Goal: Information Seeking & Learning: Learn about a topic

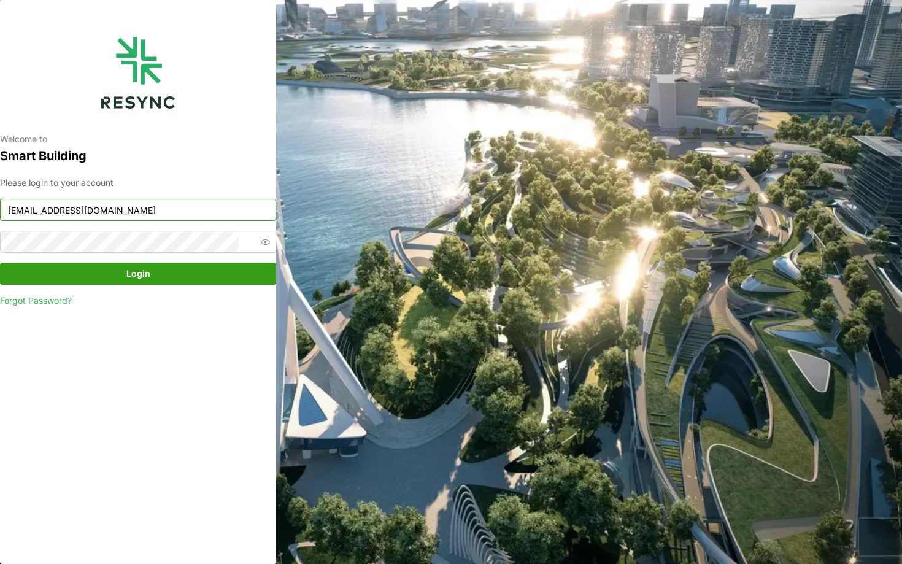
click at [157, 212] on input "[EMAIL_ADDRESS][DOMAIN_NAME]" at bounding box center [138, 210] width 276 height 22
type input "[EMAIL_ADDRESS][DOMAIN_NAME]"
click at [165, 270] on span "Login" at bounding box center [138, 273] width 253 height 21
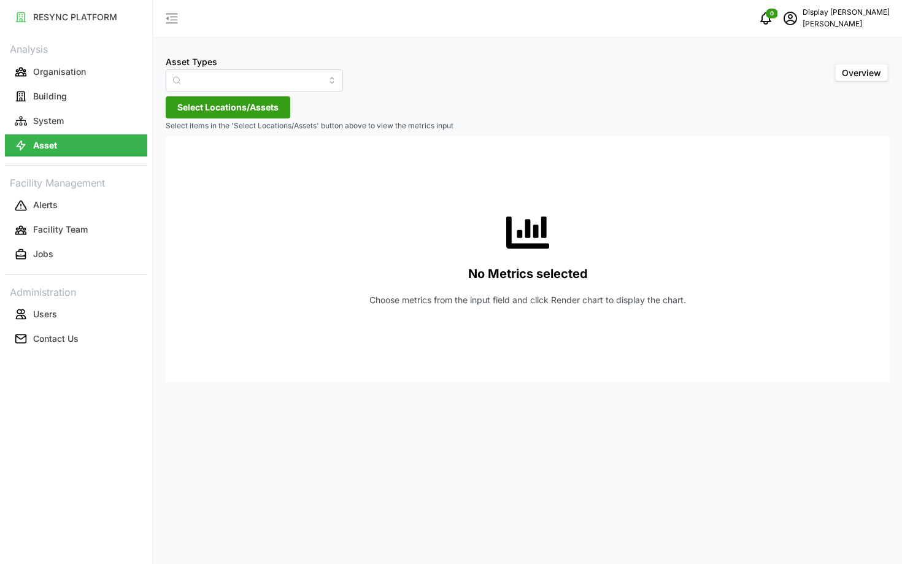
click at [83, 107] on link "Building" at bounding box center [76, 96] width 142 height 25
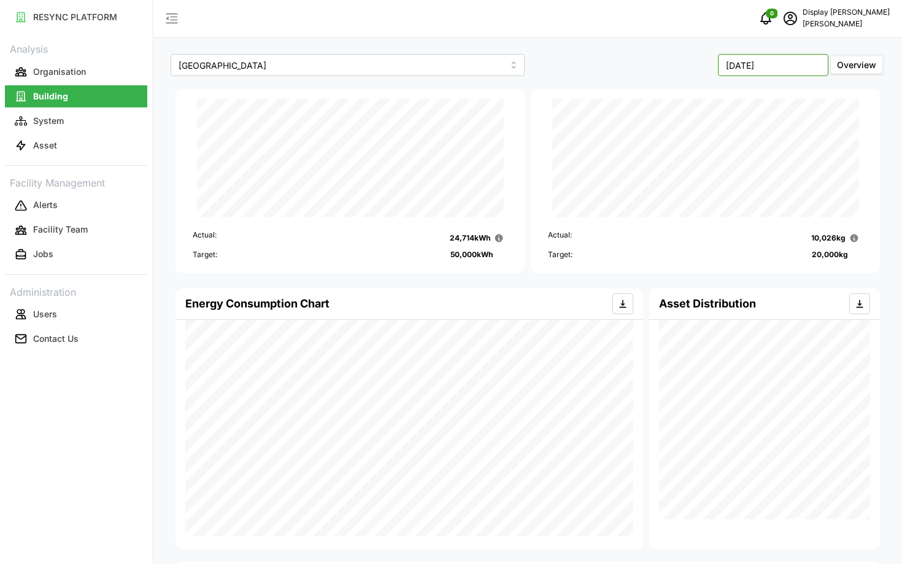
click at [797, 58] on input "[DATE]" at bounding box center [773, 65] width 110 height 22
click at [705, 166] on button "[DATE]" at bounding box center [695, 169] width 53 height 22
type input "[DATE]"
click at [299, 68] on input "[GEOGRAPHIC_DATA]" at bounding box center [348, 65] width 354 height 22
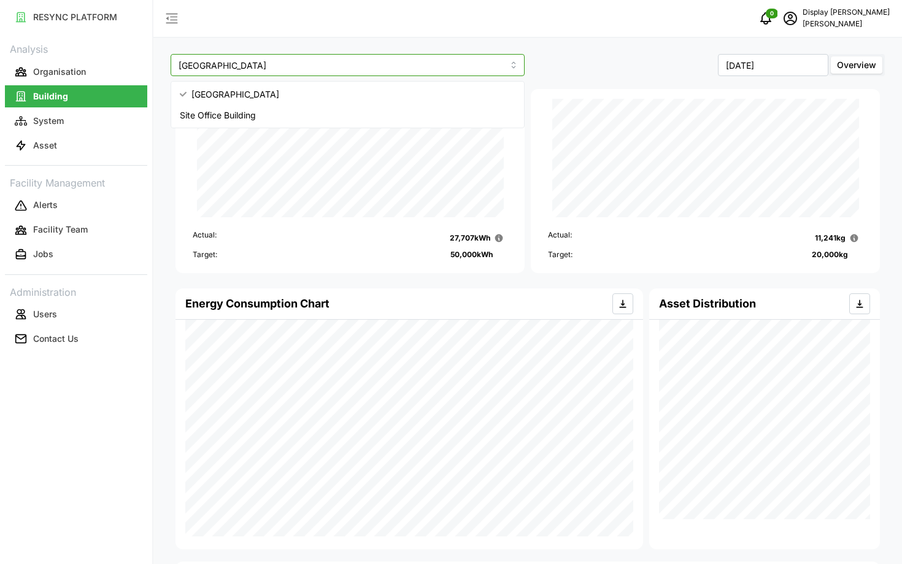
click at [307, 106] on div "Site Office Building" at bounding box center [348, 115] width 348 height 21
type input "Site Office Building"
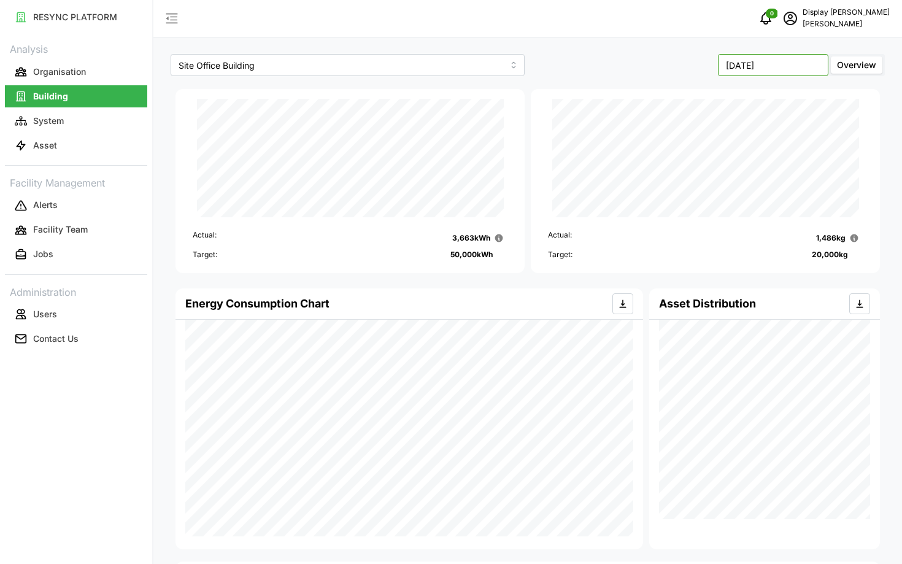
click at [751, 74] on input "[DATE]" at bounding box center [773, 65] width 110 height 22
click at [629, 97] on div "Actual: 1,486 kg Target: 20,000 kg" at bounding box center [705, 181] width 349 height 184
click at [677, 295] on div "Asset Distribution" at bounding box center [764, 303] width 211 height 31
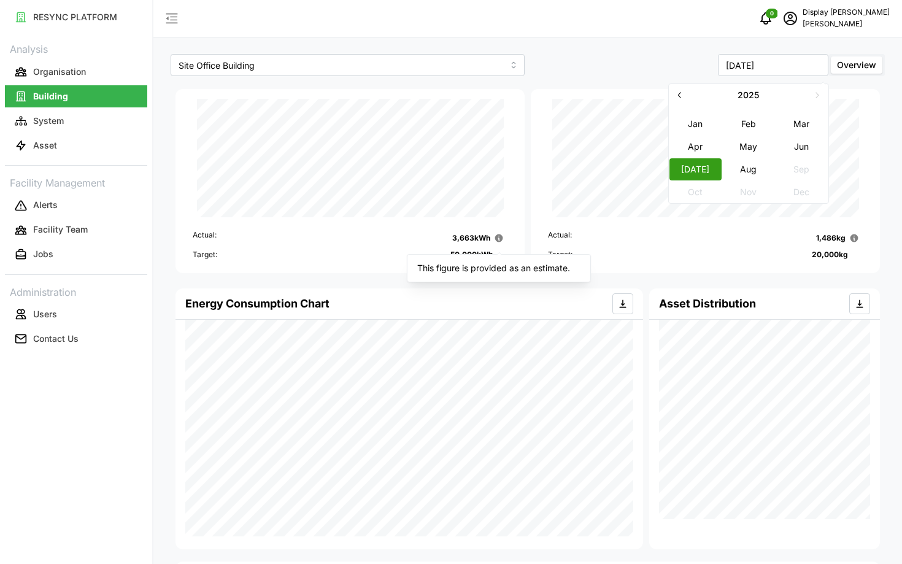
click at [575, 259] on div "This figure is provided as an estimate." at bounding box center [499, 268] width 184 height 28
click at [643, 271] on div "Actual: 1,486 kg Target: 20,000 kg" at bounding box center [705, 181] width 349 height 184
click at [598, 83] on div "Site Office Building [DATE] Overview Actual: 3,663 kWh Target: 50,000 kWh Actua…" at bounding box center [527, 397] width 749 height 795
click at [50, 115] on p "System" at bounding box center [48, 121] width 31 height 12
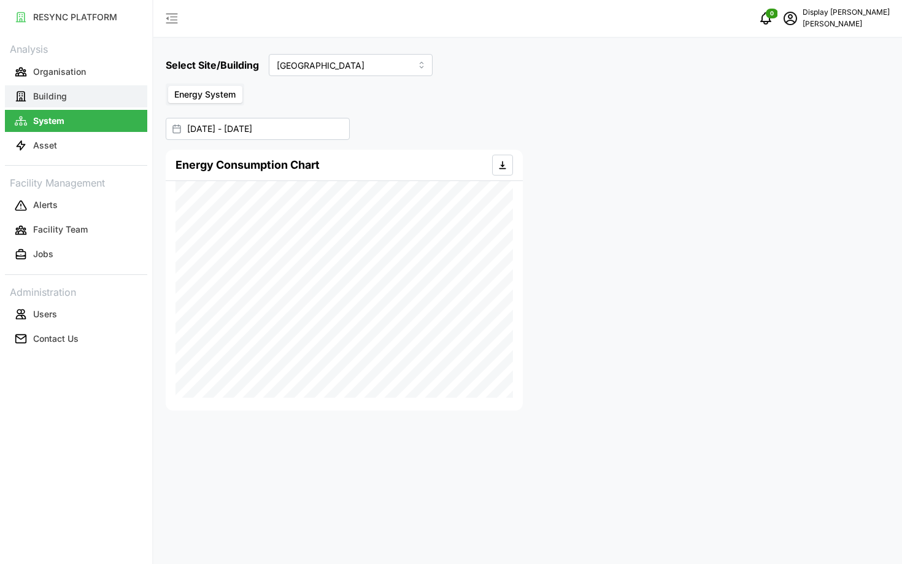
click at [29, 94] on button "Building" at bounding box center [76, 96] width 142 height 22
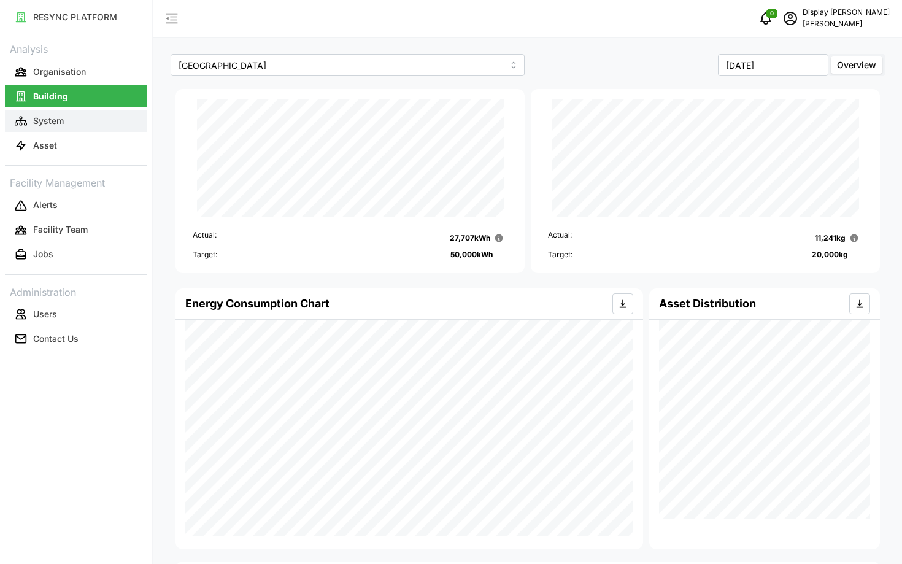
click at [66, 116] on button "System" at bounding box center [76, 121] width 142 height 22
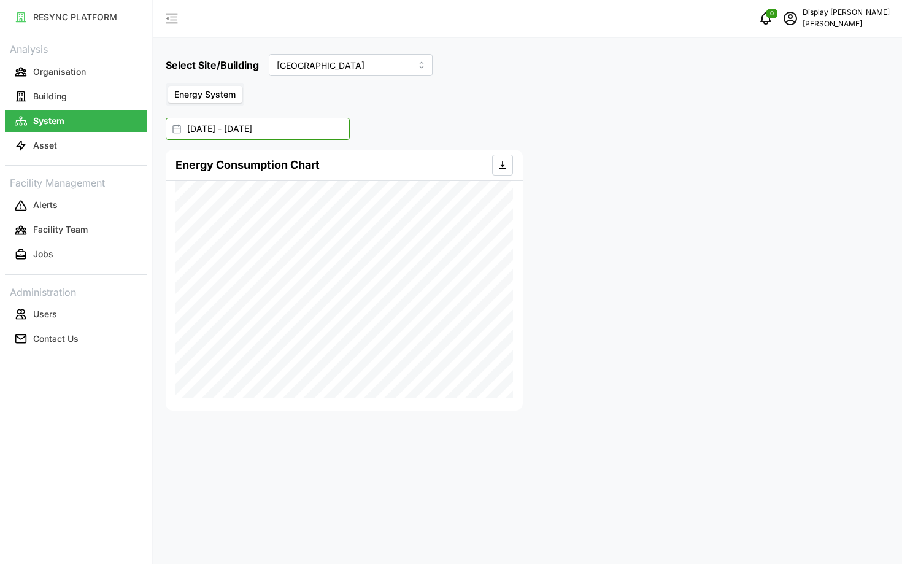
click at [288, 128] on input "[DATE] - [DATE]" at bounding box center [258, 129] width 184 height 22
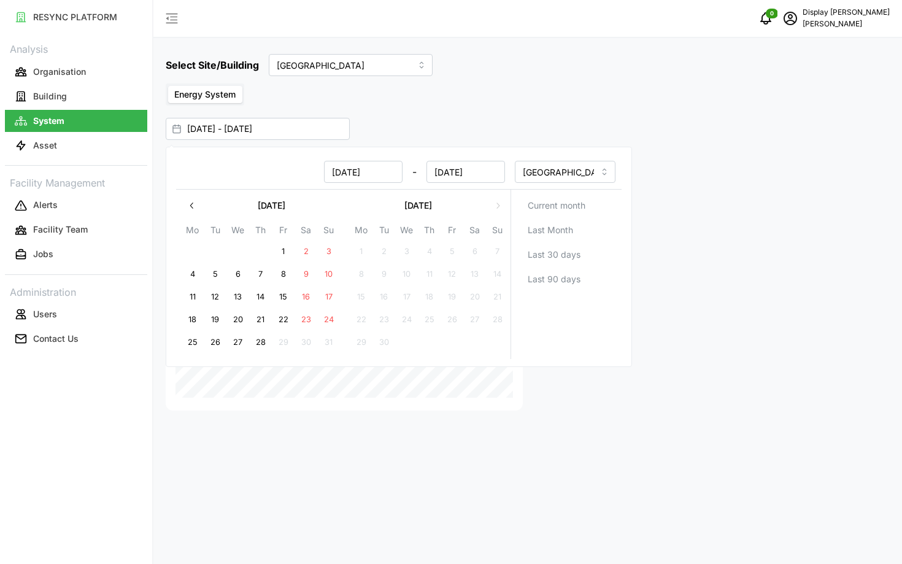
click at [190, 207] on icon "button" at bounding box center [192, 206] width 10 height 10
click at [380, 253] on button "1" at bounding box center [384, 252] width 22 height 22
type input "[DATE] - [DATE]"
type input "[DATE]"
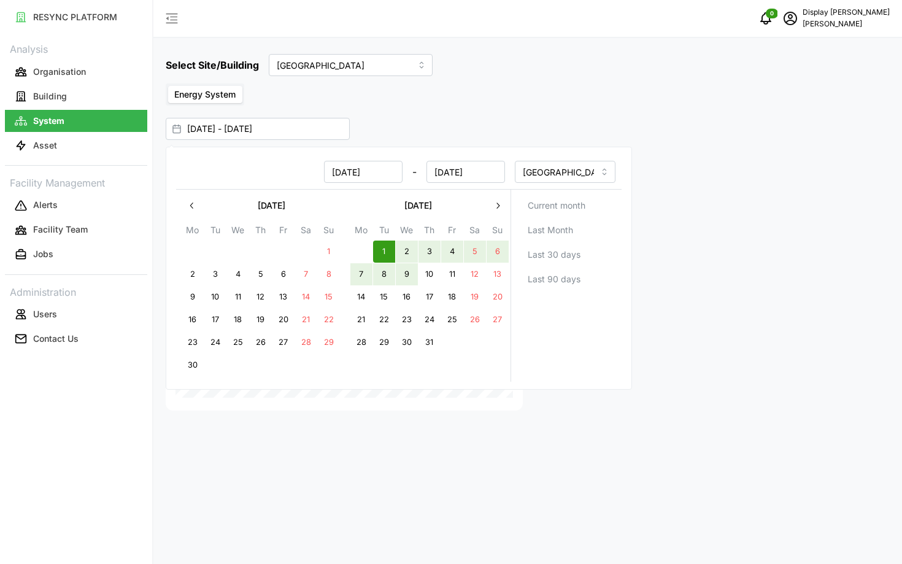
click at [416, 278] on button "9" at bounding box center [407, 274] width 22 height 22
type input "[DATE] - [DATE]"
type input "[DATE]"
click at [511, 58] on div "Select Site/Building [GEOGRAPHIC_DATA]" at bounding box center [528, 65] width 724 height 22
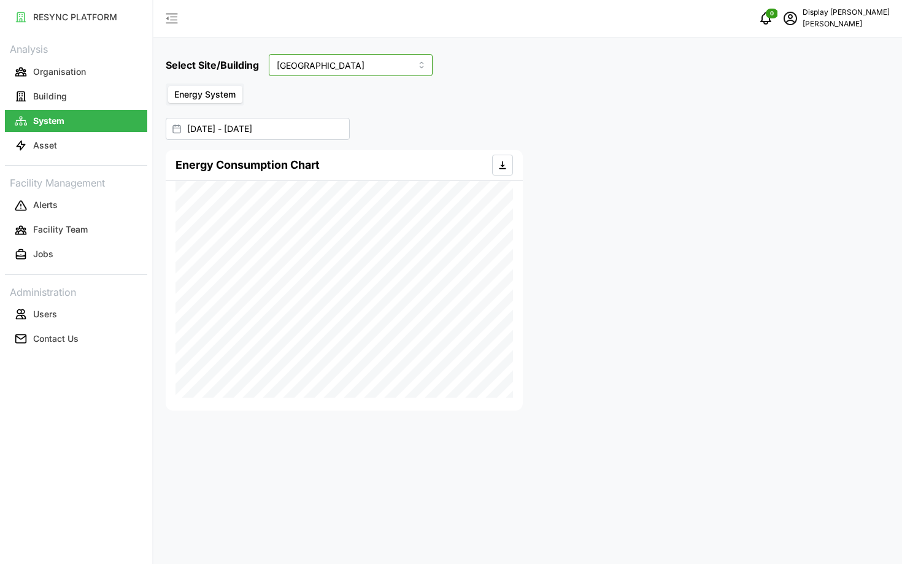
click at [305, 68] on input "[GEOGRAPHIC_DATA]" at bounding box center [351, 65] width 164 height 22
click at [314, 116] on span "Site Office Building" at bounding box center [317, 116] width 76 height 14
type input "Site Office Building"
click at [289, 129] on input "[DATE] - [DATE]" at bounding box center [258, 129] width 184 height 22
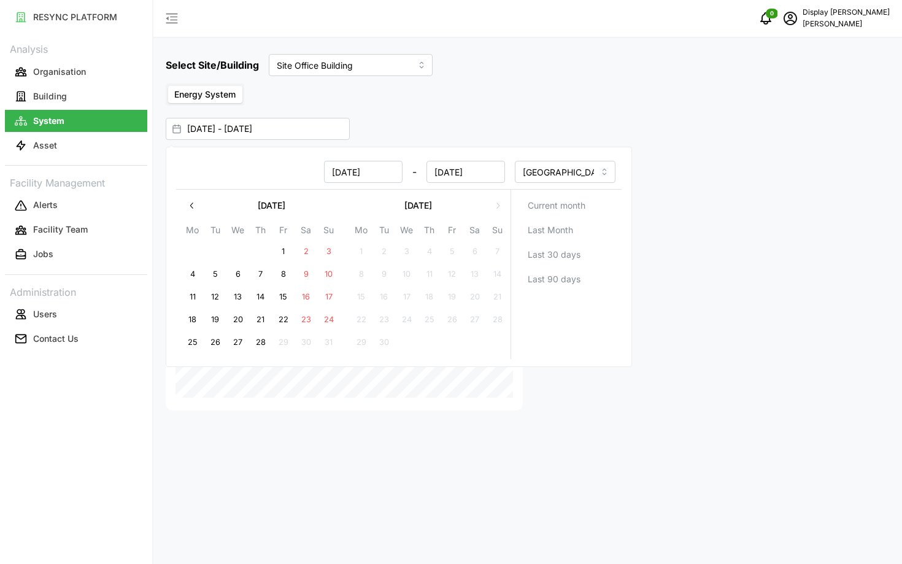
click at [393, 111] on div "Select Site/Building Site Office Building Energy System [DATE] - [DATE] Energy …" at bounding box center [527, 282] width 749 height 564
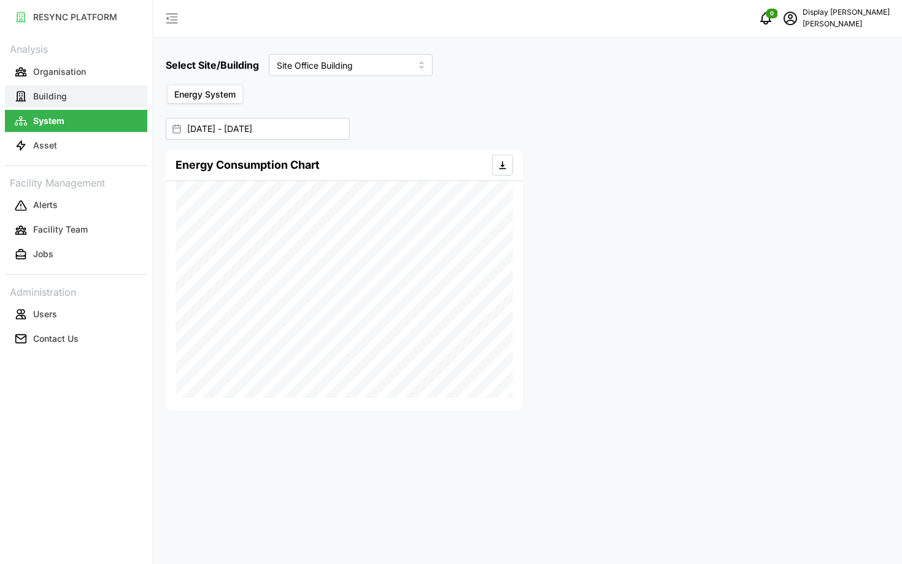
click at [79, 106] on button "Building" at bounding box center [76, 96] width 142 height 22
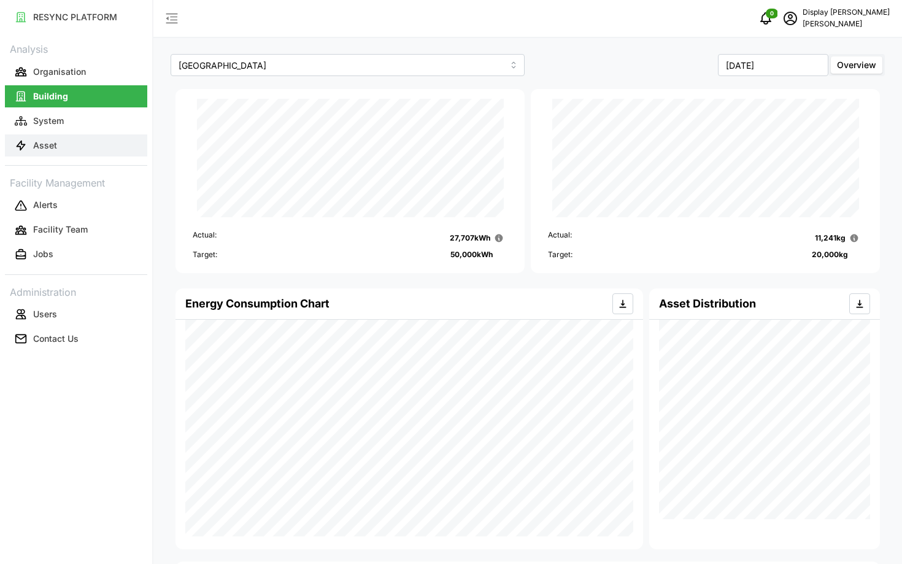
click at [45, 145] on p "Asset" at bounding box center [45, 145] width 24 height 12
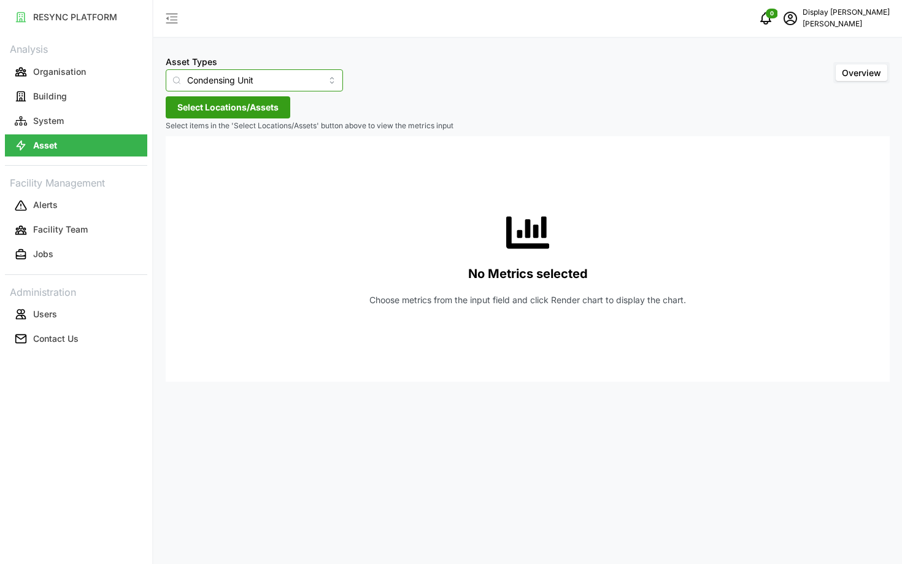
click at [255, 85] on input "Condensing Unit" at bounding box center [254, 80] width 177 height 22
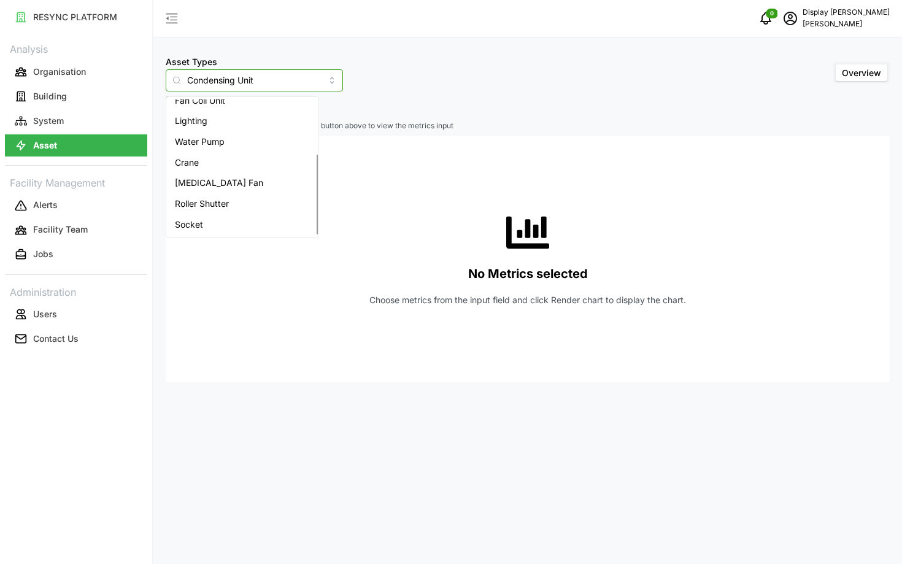
scroll to position [92, 0]
click at [239, 231] on div "Socket" at bounding box center [242, 224] width 147 height 21
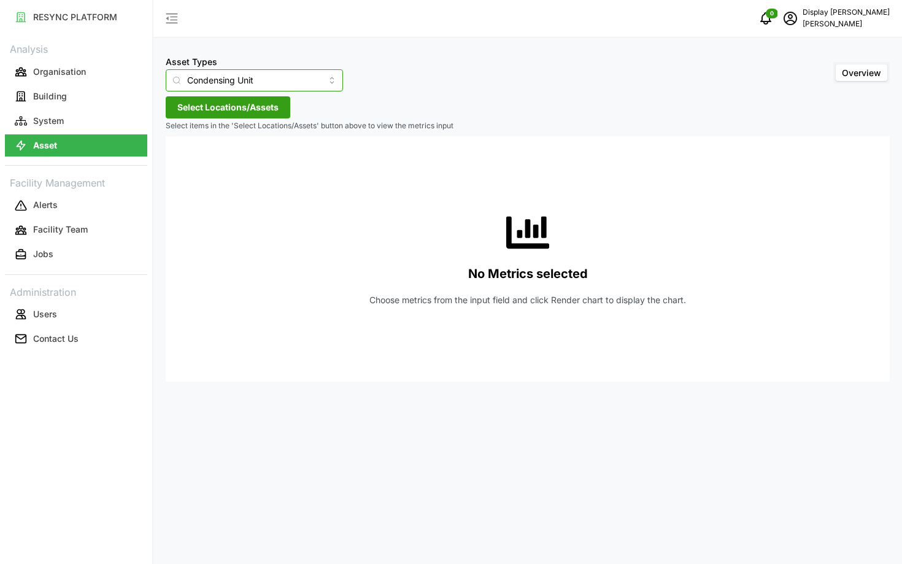
type input "Socket"
click at [215, 107] on button "Select Locations/Assets" at bounding box center [228, 107] width 125 height 22
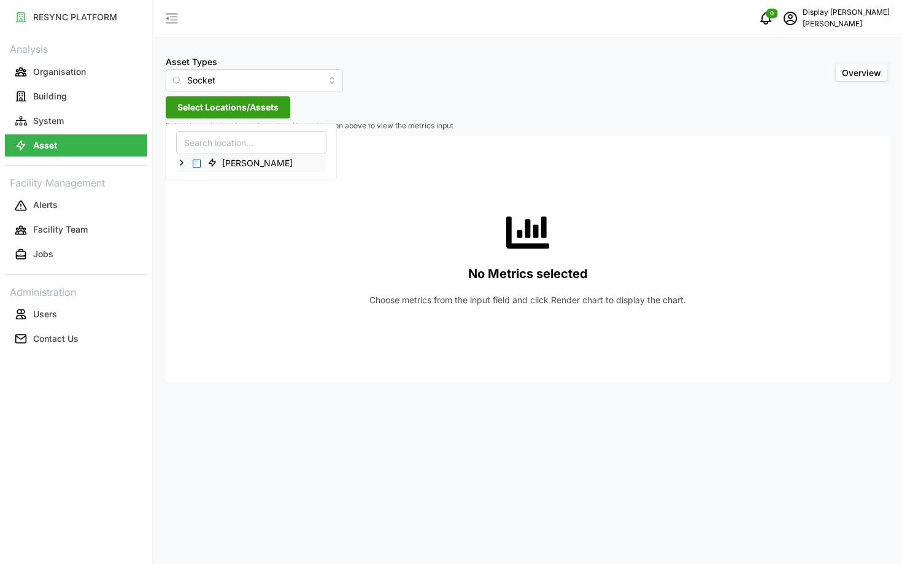
click at [184, 161] on icon at bounding box center [182, 163] width 10 height 10
click at [72, 96] on button "Building" at bounding box center [76, 96] width 142 height 22
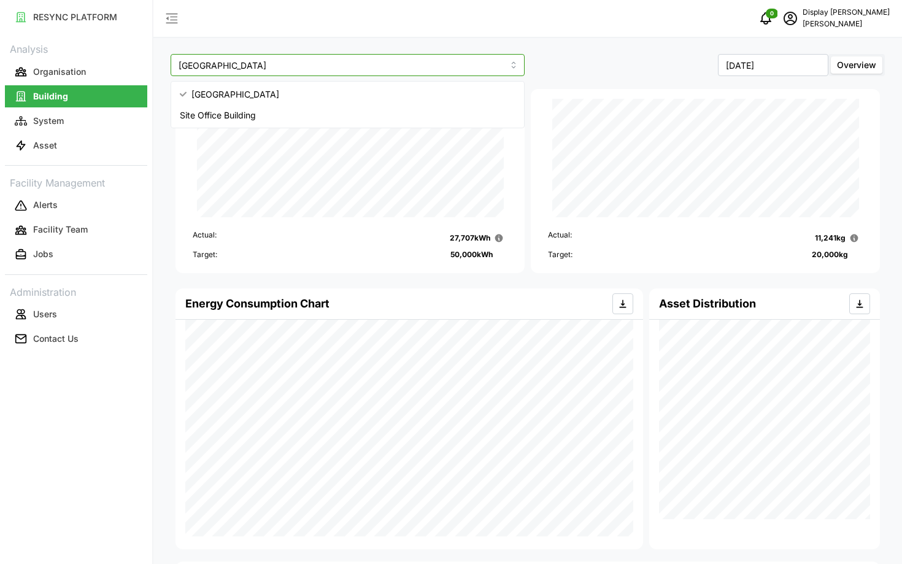
click at [335, 64] on input "[GEOGRAPHIC_DATA]" at bounding box center [348, 65] width 354 height 22
click at [339, 118] on div "Site Office Building" at bounding box center [348, 115] width 348 height 21
type input "Site Office Building"
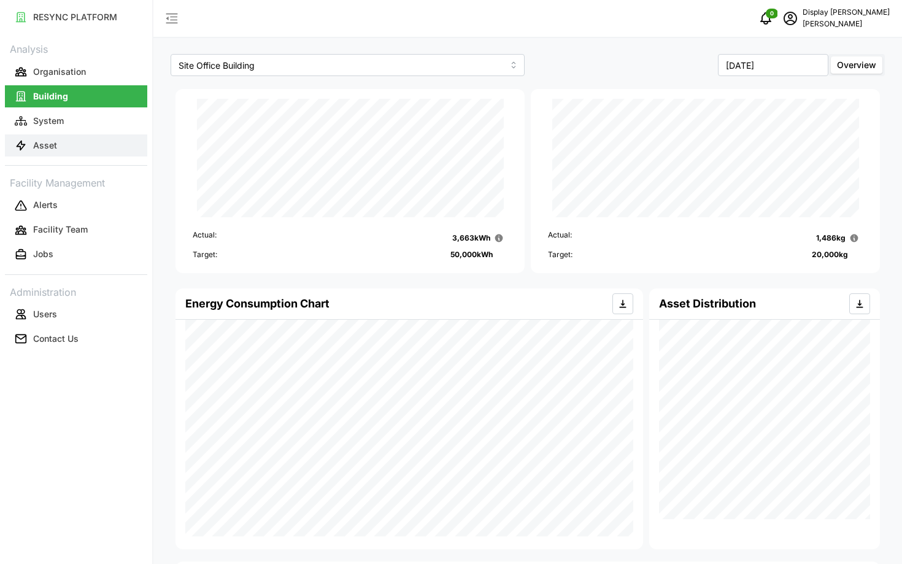
click at [37, 147] on p "Asset" at bounding box center [45, 145] width 24 height 12
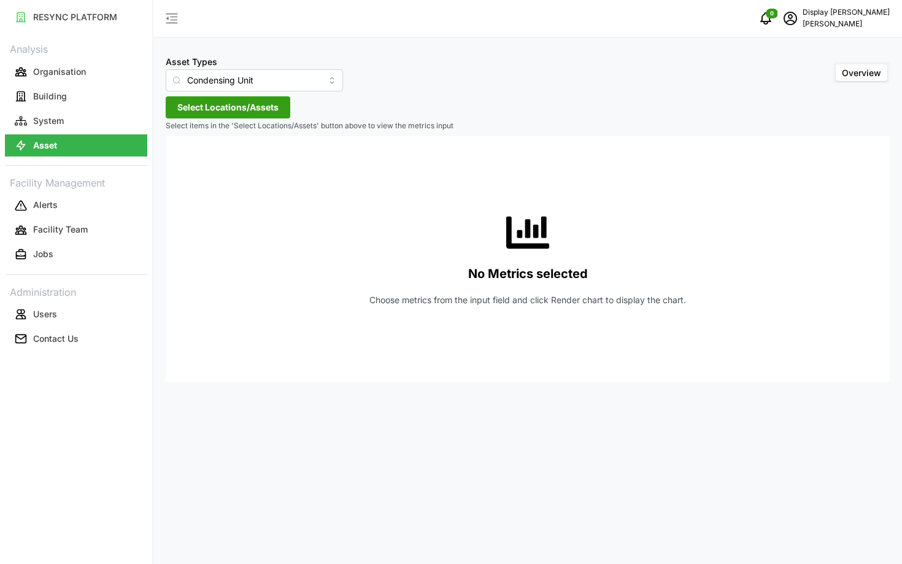
click at [207, 106] on span "Select Locations/Assets" at bounding box center [227, 107] width 101 height 21
click at [180, 163] on icon at bounding box center [182, 163] width 10 height 10
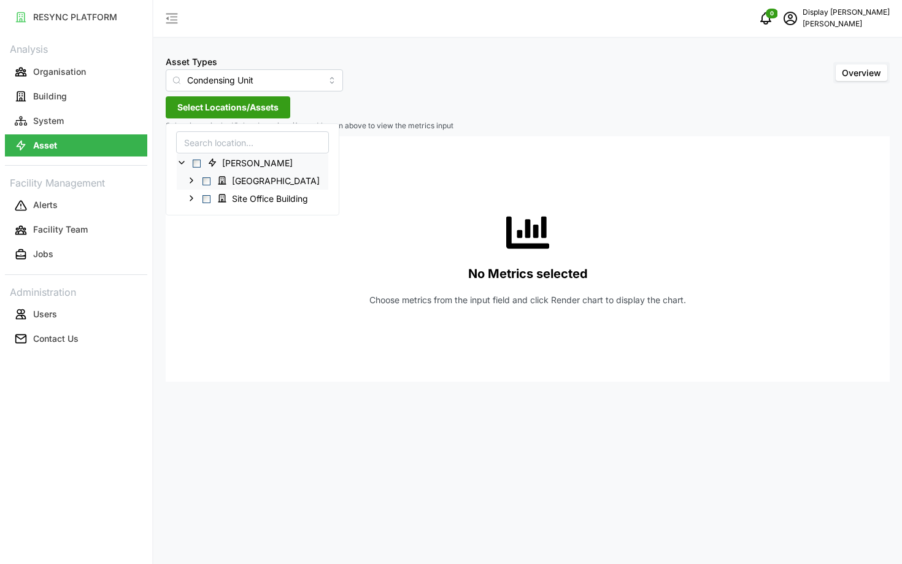
click at [195, 179] on icon at bounding box center [192, 181] width 10 height 10
click at [195, 161] on span "Select Chuan Lim" at bounding box center [197, 164] width 8 height 8
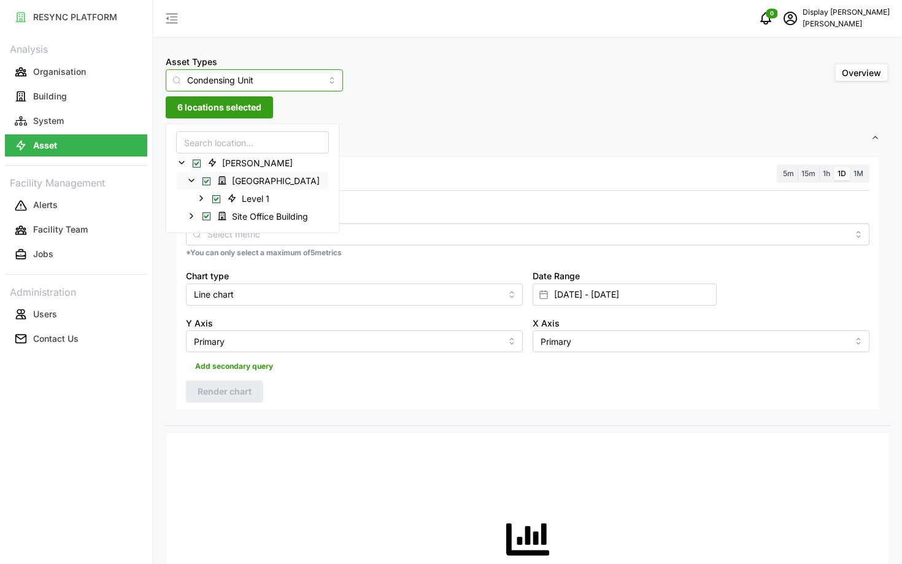
click at [238, 75] on input "Condensing Unit" at bounding box center [254, 80] width 177 height 22
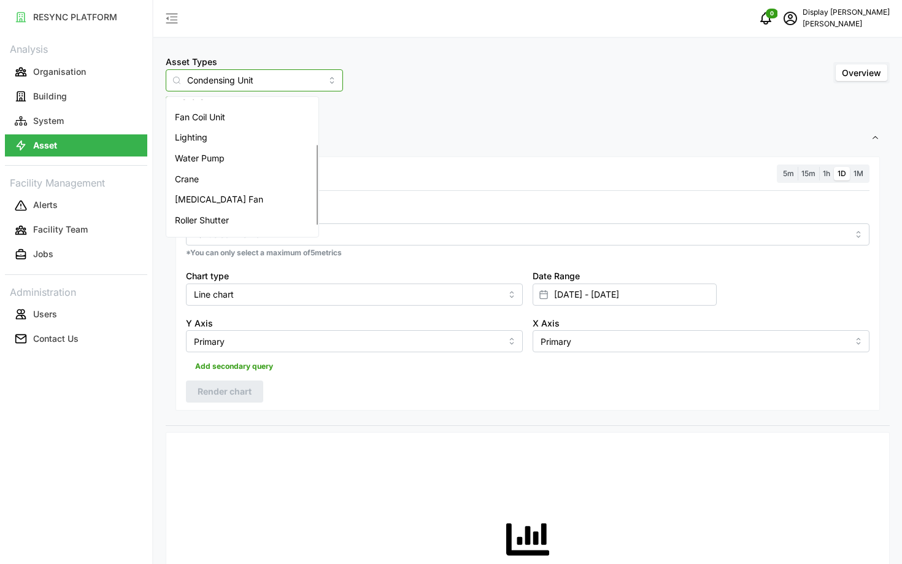
scroll to position [74, 0]
click at [214, 147] on div "Lighting" at bounding box center [242, 139] width 147 height 21
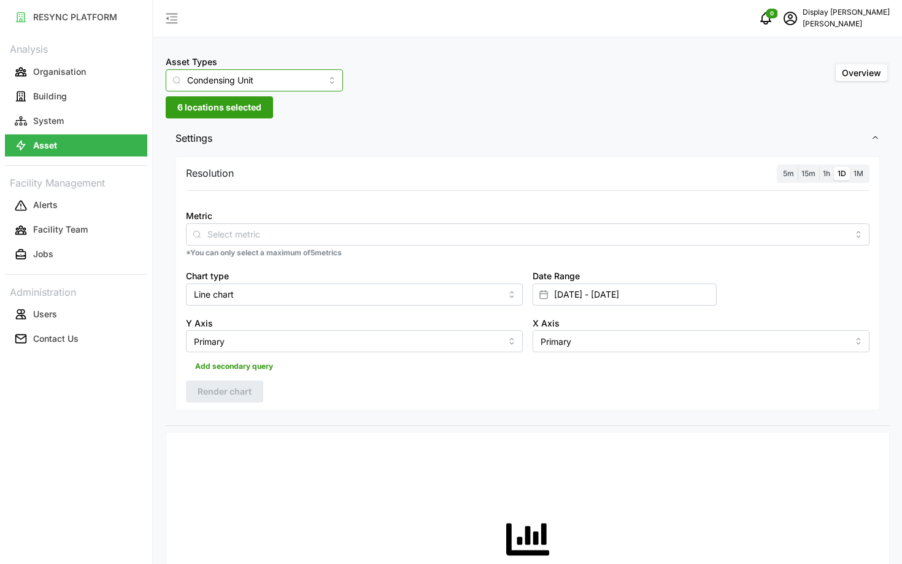
type input "Lighting"
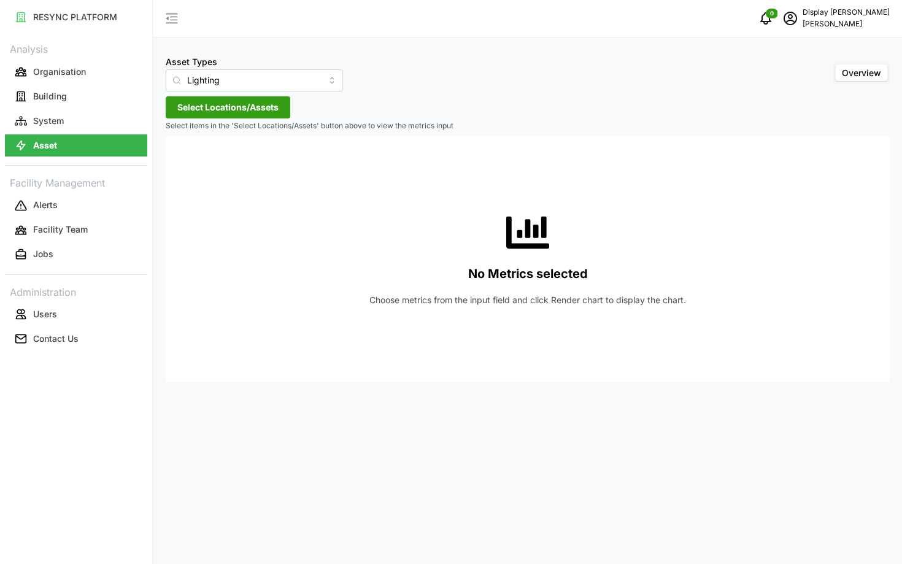
click at [204, 110] on span "Select Locations/Assets" at bounding box center [227, 107] width 101 height 21
click at [199, 160] on span "Select Chuan Lim" at bounding box center [197, 164] width 8 height 8
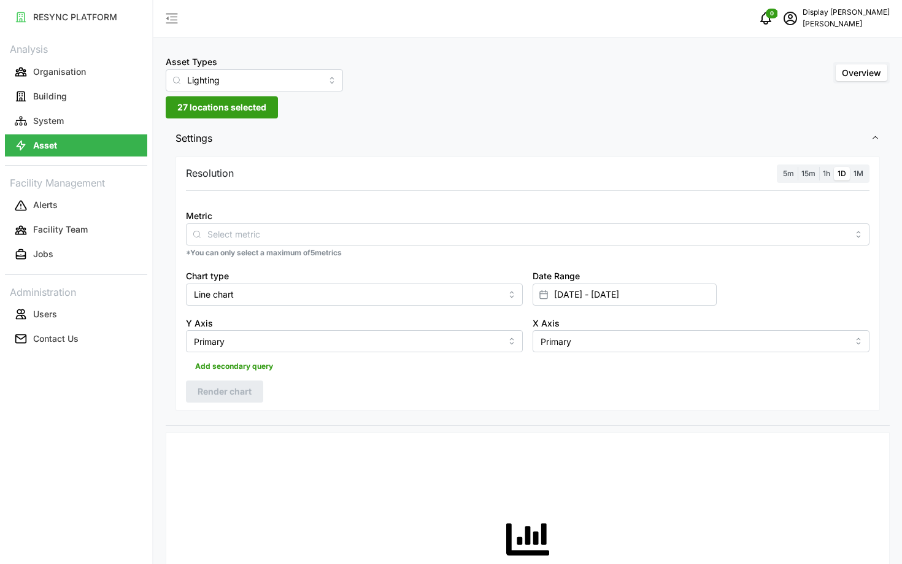
click at [309, 221] on div "Metric" at bounding box center [528, 226] width 684 height 37
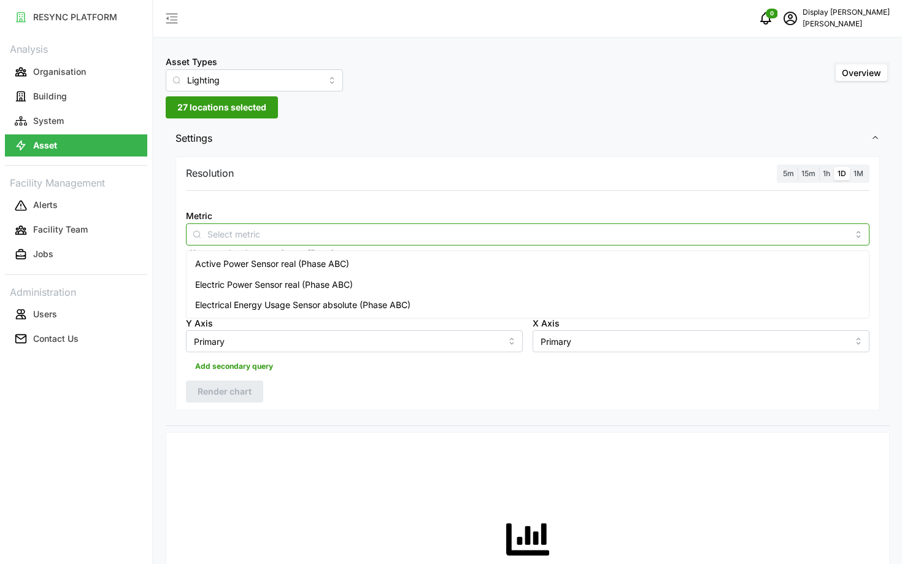
click at [318, 234] on input "Metric" at bounding box center [527, 234] width 641 height 14
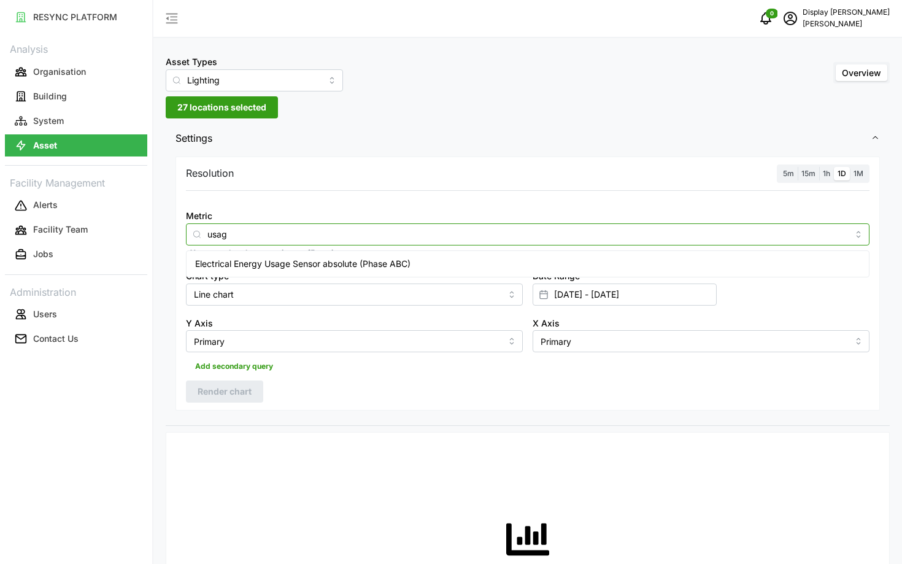
type input "usage"
click at [315, 261] on span "Electrical Energy Usage Sensor absolute (Phase ABC)" at bounding box center [302, 264] width 215 height 14
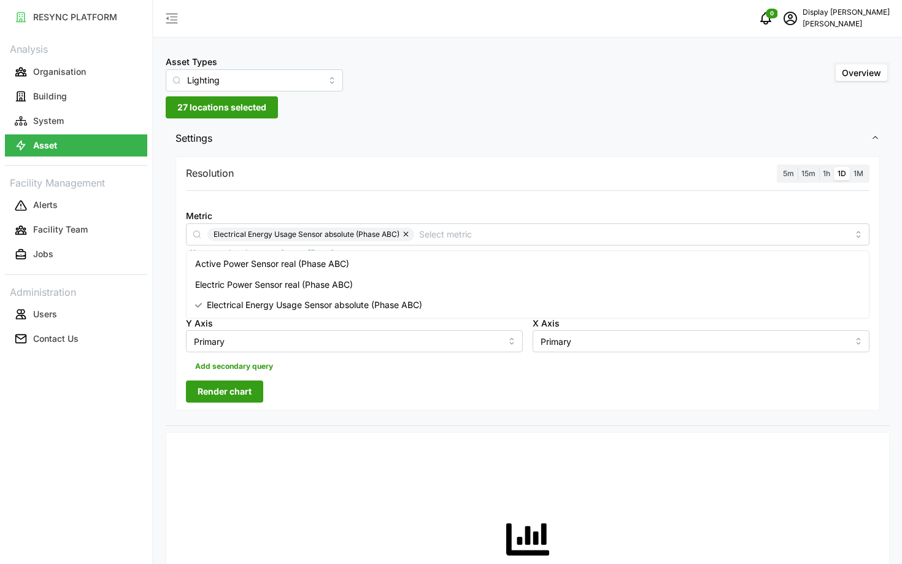
click at [368, 523] on div "No Metrics selected Choose metrics from the input field and click Render chart …" at bounding box center [528, 564] width 684 height 245
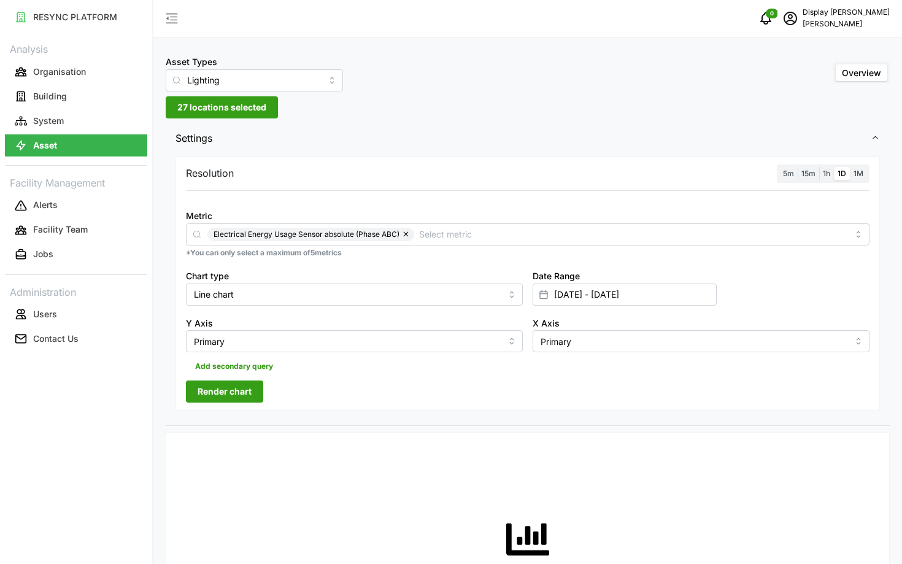
click at [828, 170] on span "1h" at bounding box center [826, 173] width 7 height 9
click at [819, 167] on input "1h" at bounding box center [819, 167] width 0 height 0
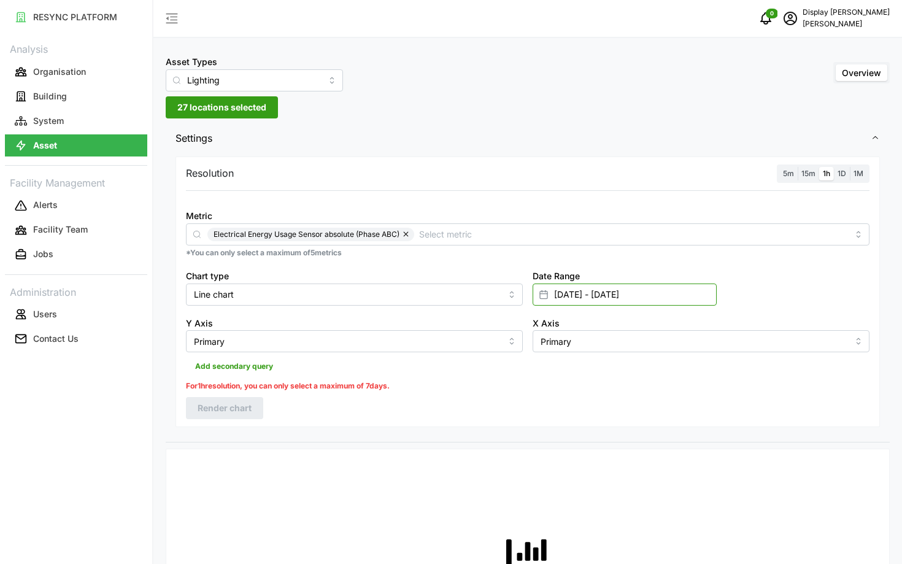
click at [634, 297] on input "[DATE] - [DATE]" at bounding box center [625, 295] width 184 height 22
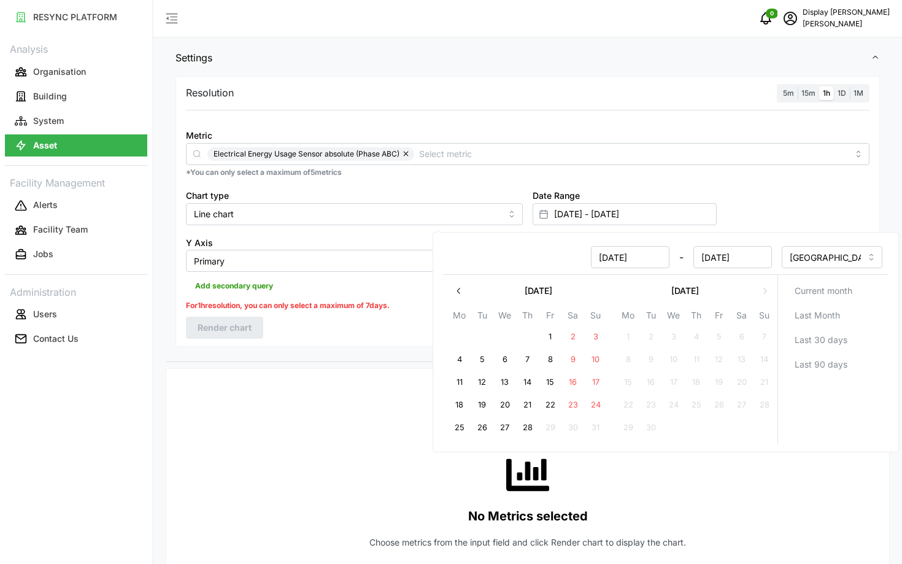
scroll to position [78, 0]
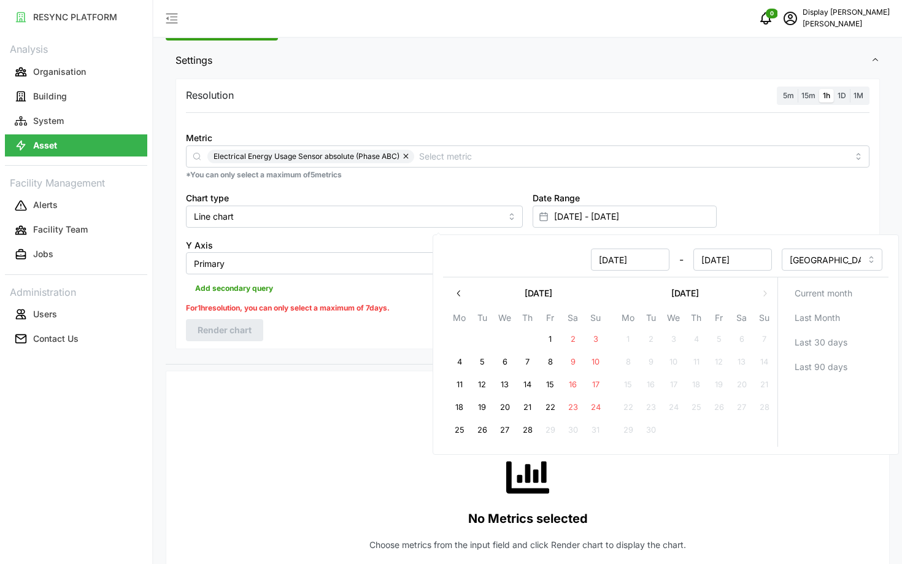
click at [458, 295] on icon "button" at bounding box center [459, 293] width 10 height 10
click at [642, 338] on button "1" at bounding box center [651, 339] width 22 height 22
type input "[DATE] - [DATE]"
type input "[DATE]"
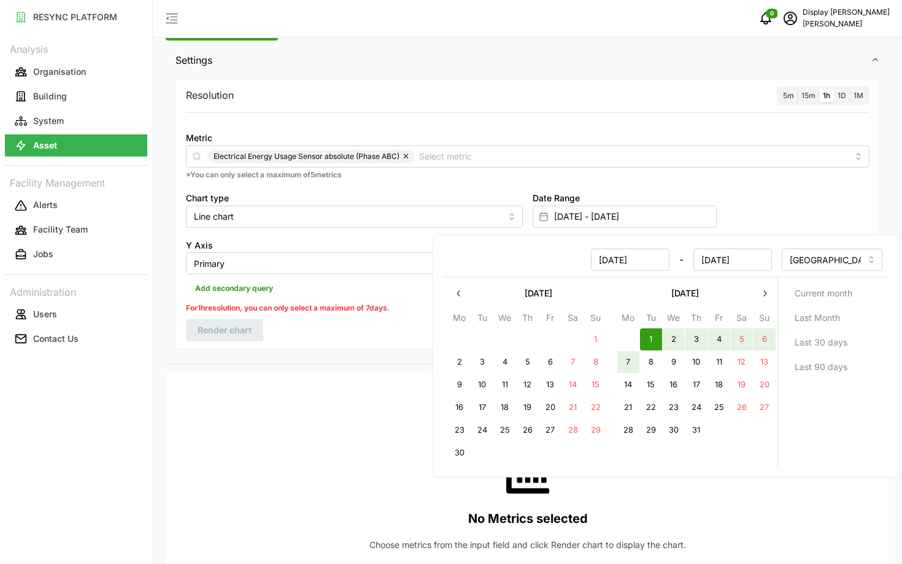
click at [625, 361] on button "7" at bounding box center [628, 362] width 22 height 22
type input "[DATE] - [DATE]"
type input "[DATE]"
click at [379, 339] on div "Resolution 5m 15m 1h 1D 1M Metric Electrical Energy Usage Sensor absolute (Phas…" at bounding box center [528, 214] width 705 height 271
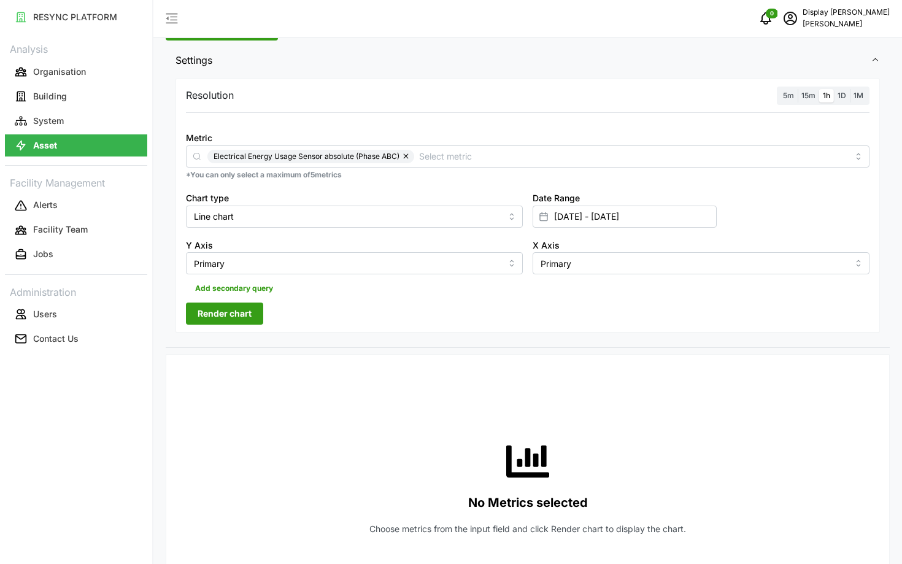
click at [216, 312] on span "Render chart" at bounding box center [225, 313] width 54 height 21
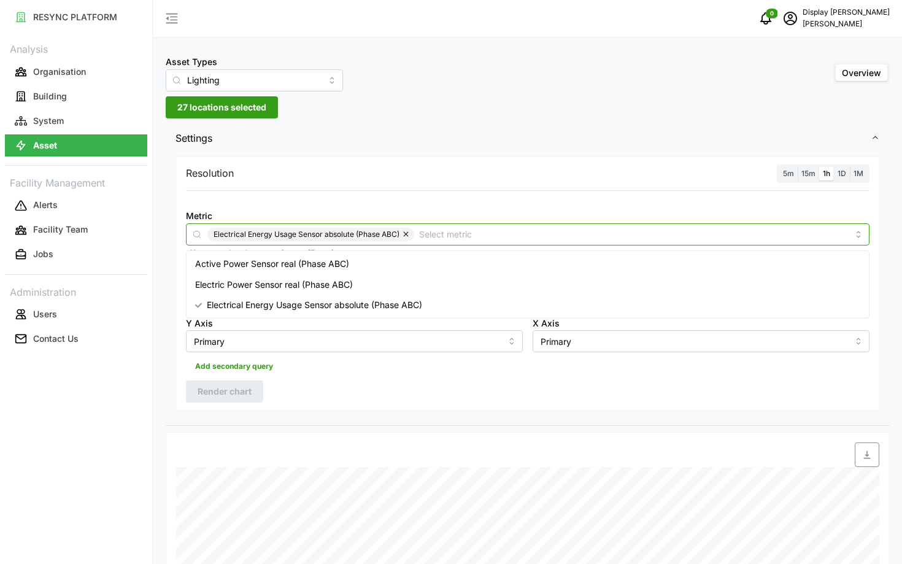
click at [450, 228] on input "Metric" at bounding box center [633, 234] width 429 height 14
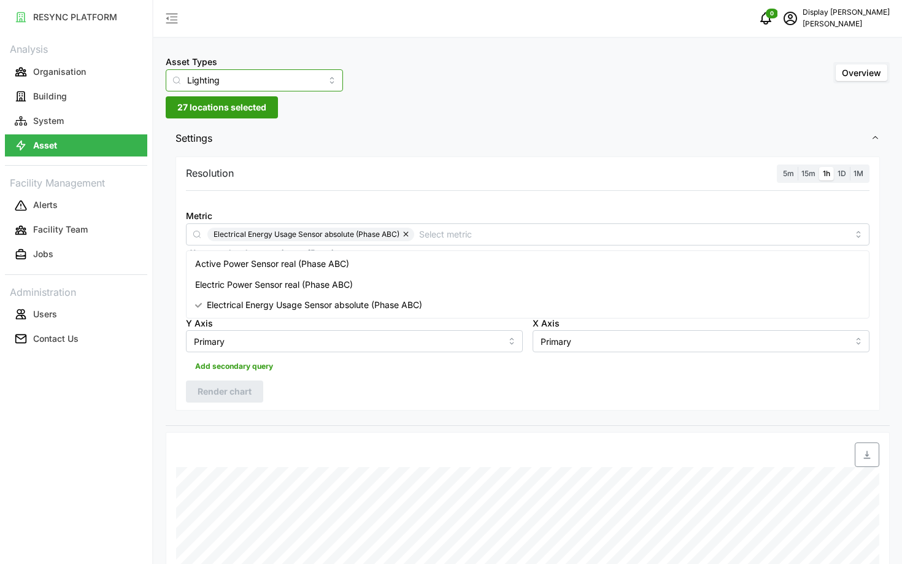
click at [259, 82] on input "Lighting" at bounding box center [254, 80] width 177 height 22
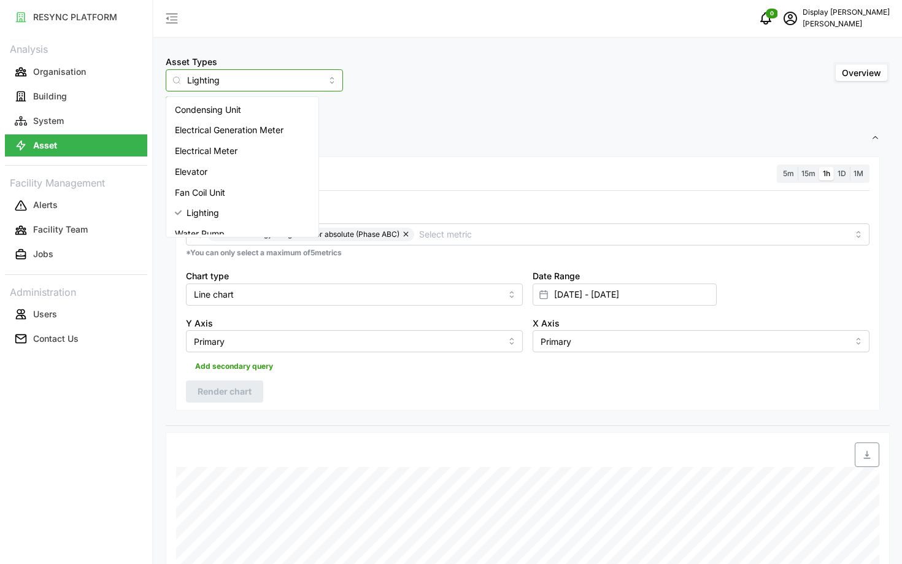
click at [271, 193] on div "Fan Coil Unit" at bounding box center [242, 192] width 147 height 21
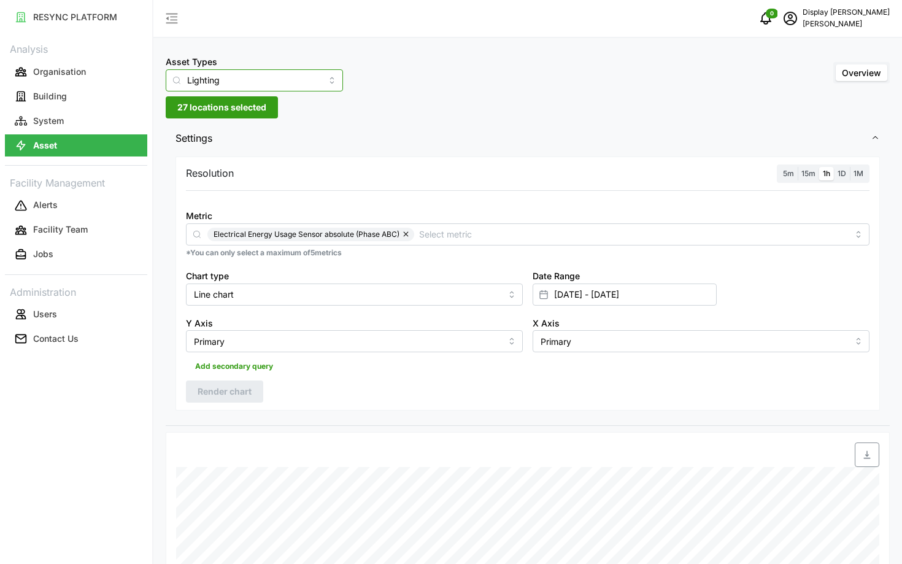
type input "Fan Coil Unit"
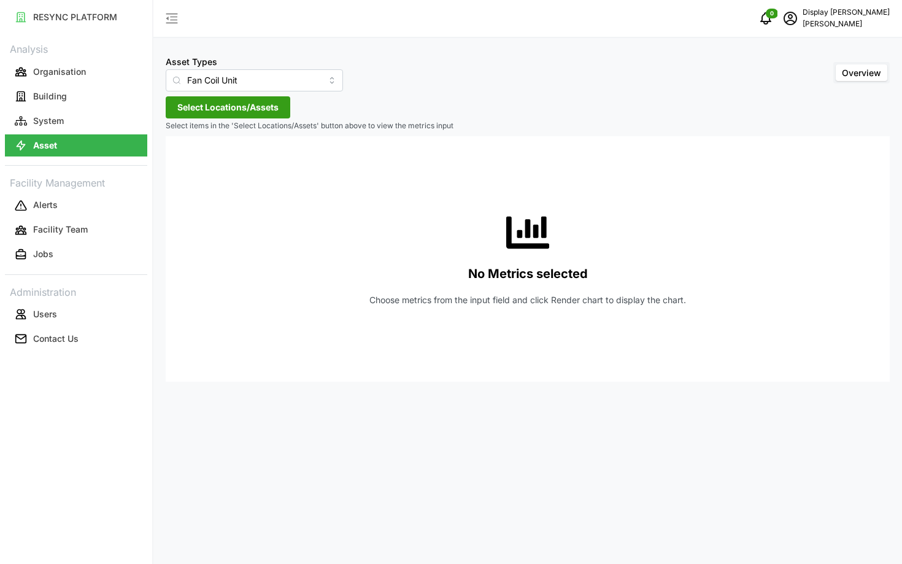
click at [220, 111] on span "Select Locations/Assets" at bounding box center [227, 107] width 101 height 21
click at [196, 166] on span "Select Chuan Lim" at bounding box center [197, 164] width 8 height 8
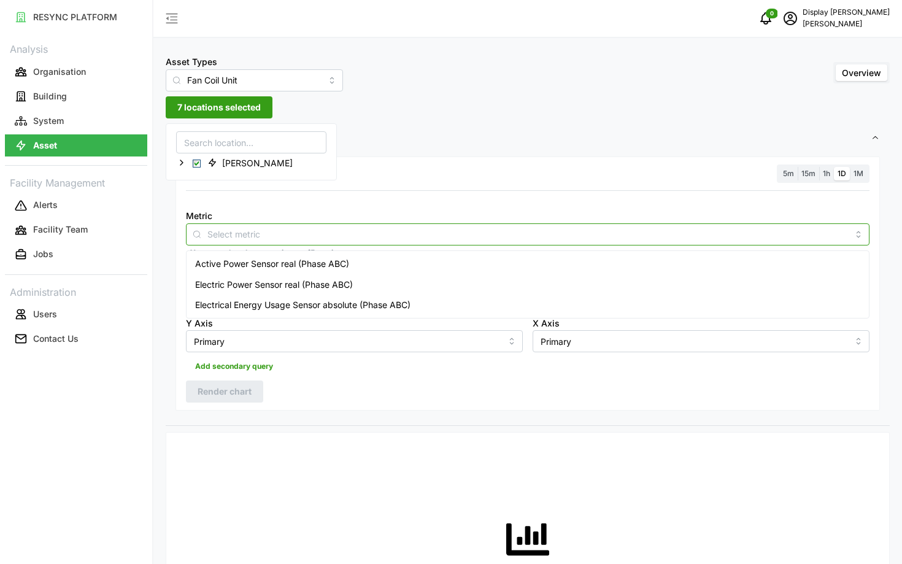
click at [340, 233] on input "Metric" at bounding box center [527, 234] width 641 height 14
click at [369, 374] on div "Add secondary query" at bounding box center [528, 363] width 684 height 23
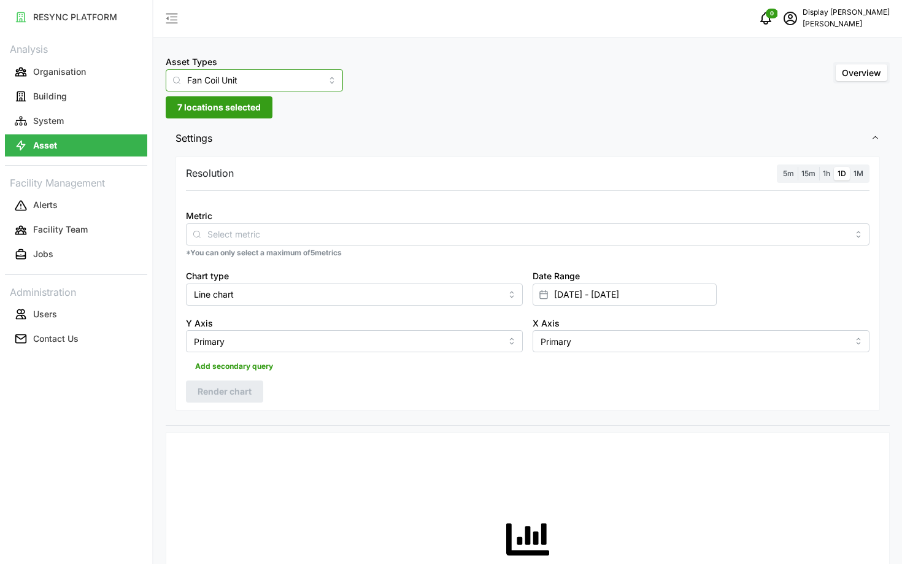
click at [263, 89] on input "Fan Coil Unit" at bounding box center [254, 80] width 177 height 22
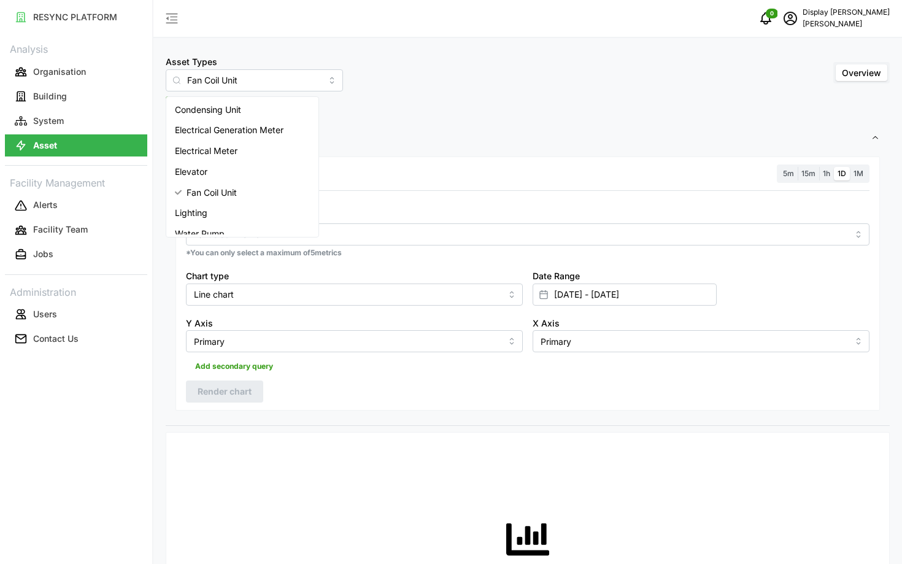
click at [368, 367] on div "Add secondary query" at bounding box center [528, 363] width 684 height 23
